Goal: Check status: Check status

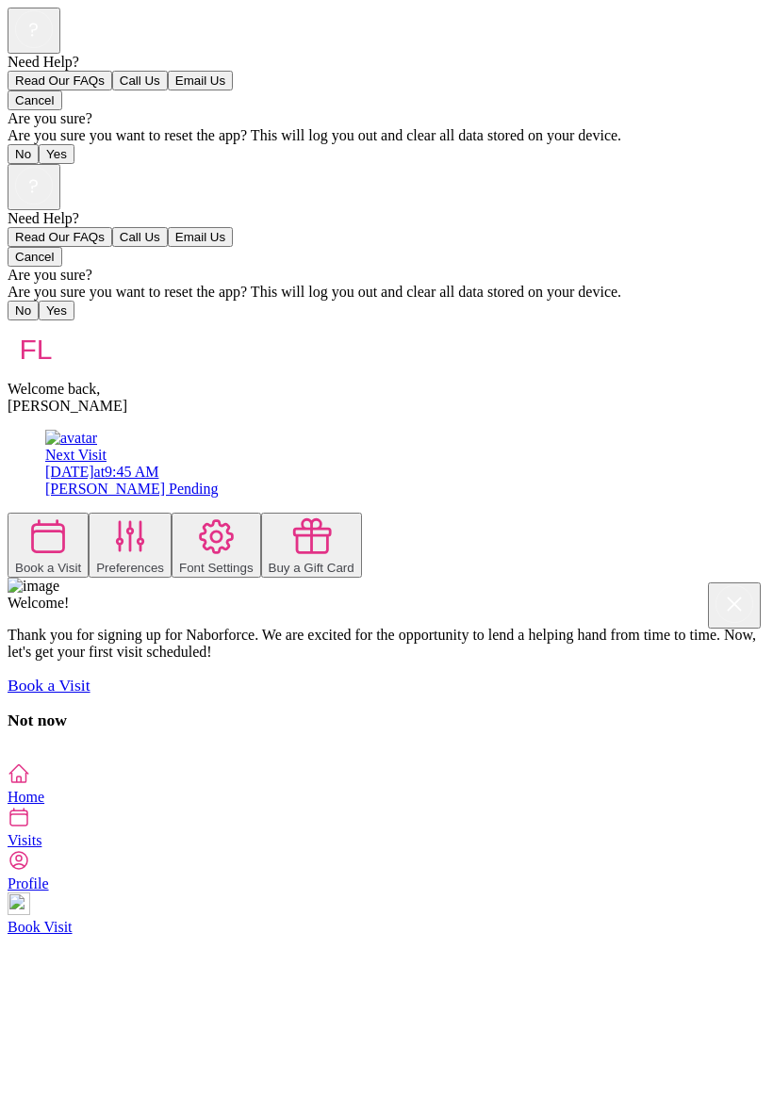
click at [761, 762] on div "Need Help? Read Our FAQs Call Us Email Us Cancel Are you sure? Are you sure you…" at bounding box center [387, 463] width 758 height 598
click at [30, 828] on icon at bounding box center [19, 817] width 23 height 23
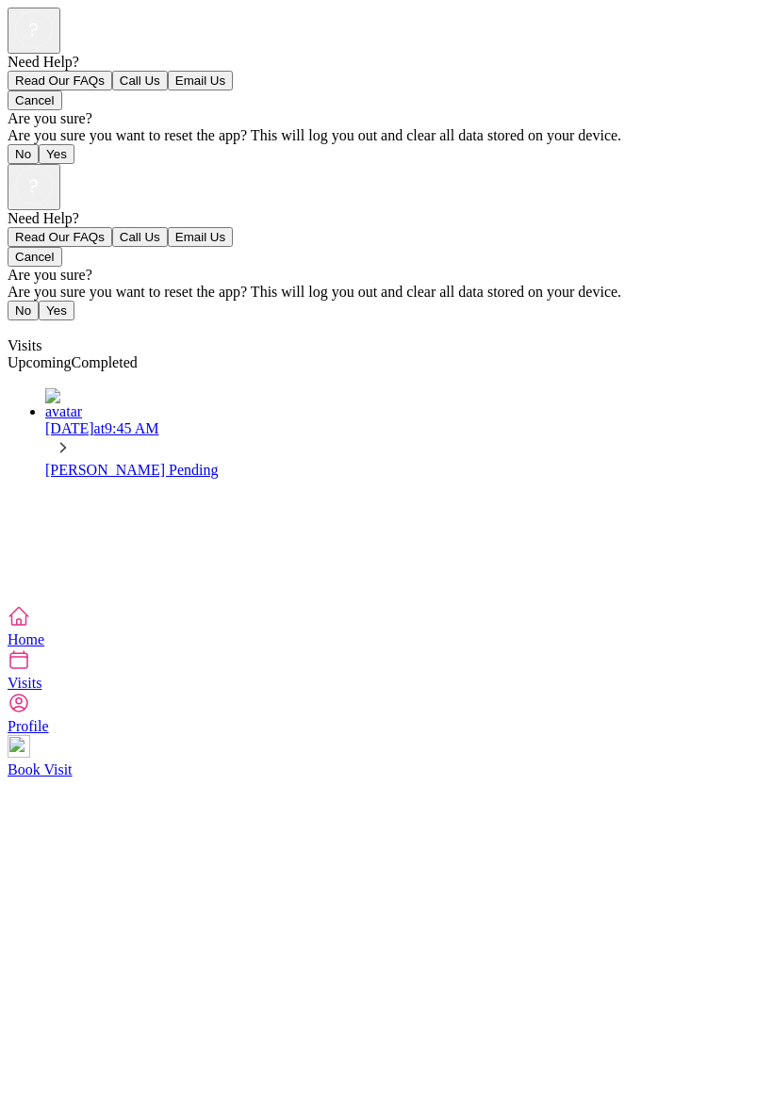
click at [582, 605] on div "Need Help? Read Our FAQs Call Us Email Us Cancel Are you sure? Are you sure you…" at bounding box center [387, 384] width 758 height 441
click at [675, 605] on div "Need Help? Read Our FAQs Call Us Email Us Cancel Are you sure? Are you sure you…" at bounding box center [387, 384] width 758 height 441
click at [650, 570] on div "Need Help? Read Our FAQs Call Us Email Us Cancel Are you sure? Are you sure you…" at bounding box center [387, 384] width 758 height 441
click at [565, 599] on div "Need Help? Read Our FAQs Call Us Email Us Cancel Are you sure? Are you sure you…" at bounding box center [387, 384] width 758 height 441
click at [138, 354] on link "Completed" at bounding box center [105, 362] width 66 height 16
